Goal: Find specific page/section: Find specific page/section

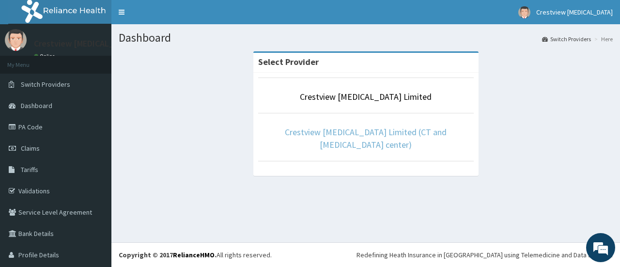
click at [403, 131] on link "Crestview [MEDICAL_DATA] Limited (CT and [MEDICAL_DATA] center)" at bounding box center [366, 138] width 162 height 24
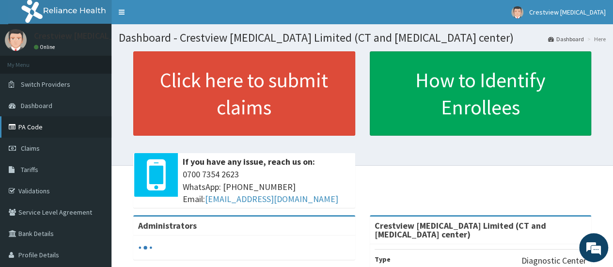
click at [32, 125] on link "PA Code" at bounding box center [55, 126] width 111 height 21
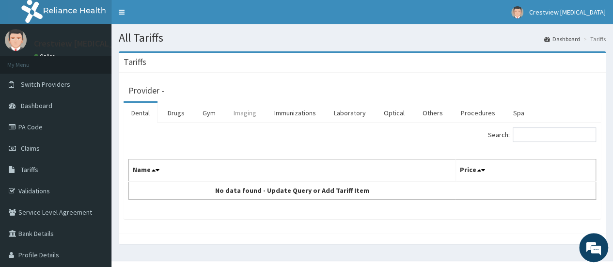
click at [244, 112] on link "Imaging" at bounding box center [245, 113] width 38 height 20
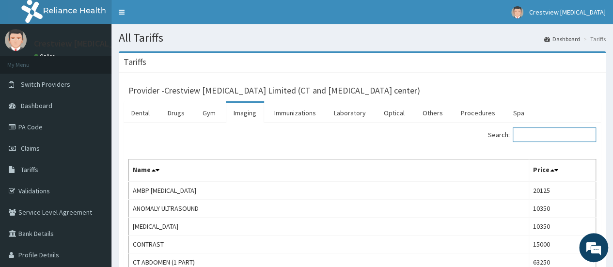
click at [569, 130] on input "Search:" at bounding box center [554, 134] width 83 height 15
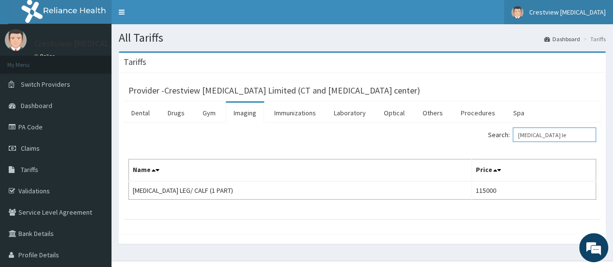
type input "mri le"
